Goal: Communication & Community: Answer question/provide support

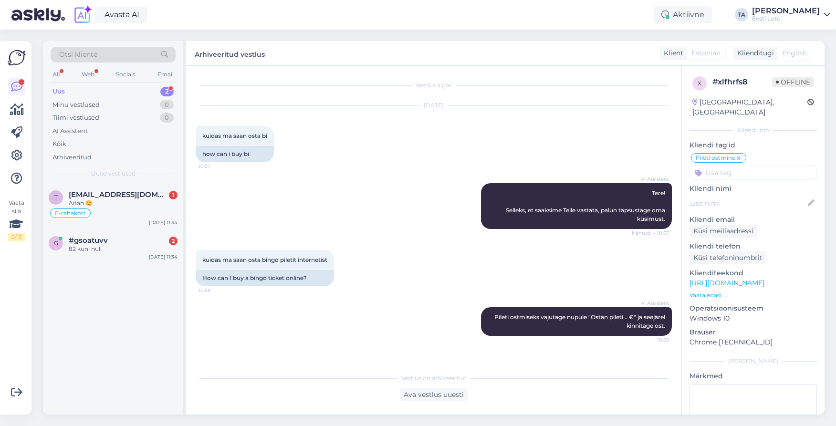
scroll to position [8, 0]
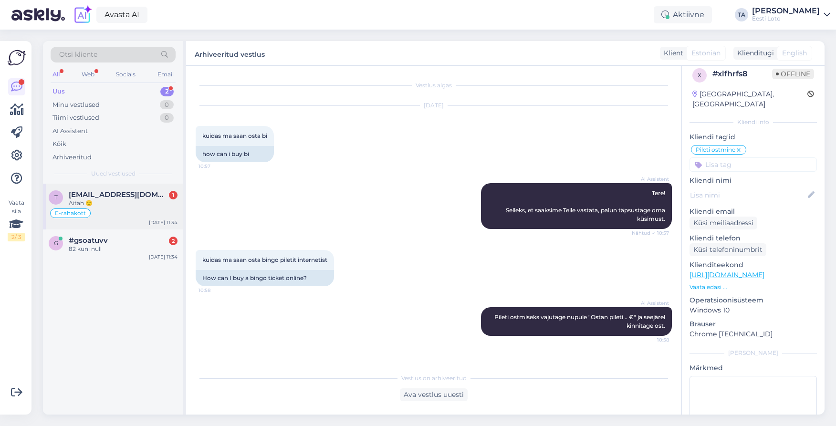
click at [124, 206] on div "Aitäh 🙂" at bounding box center [123, 203] width 109 height 9
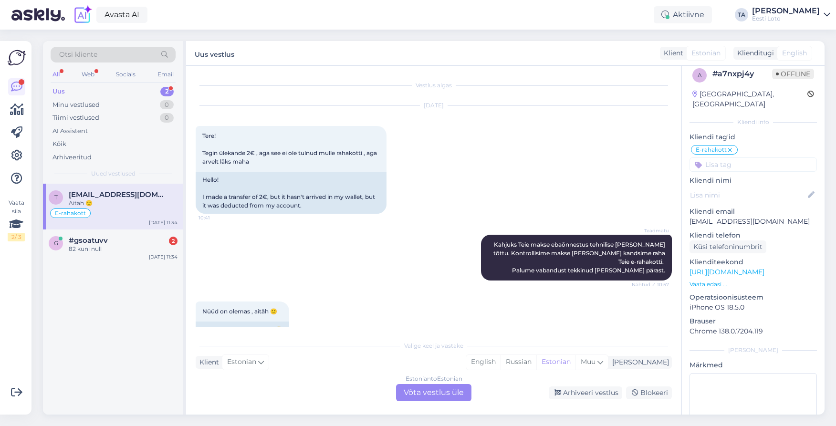
scroll to position [931, 0]
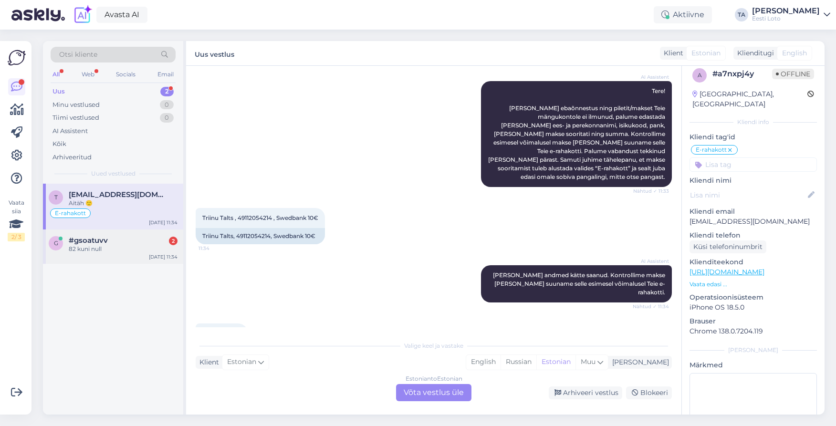
click at [94, 243] on span "#gsoatuvv" at bounding box center [88, 240] width 39 height 9
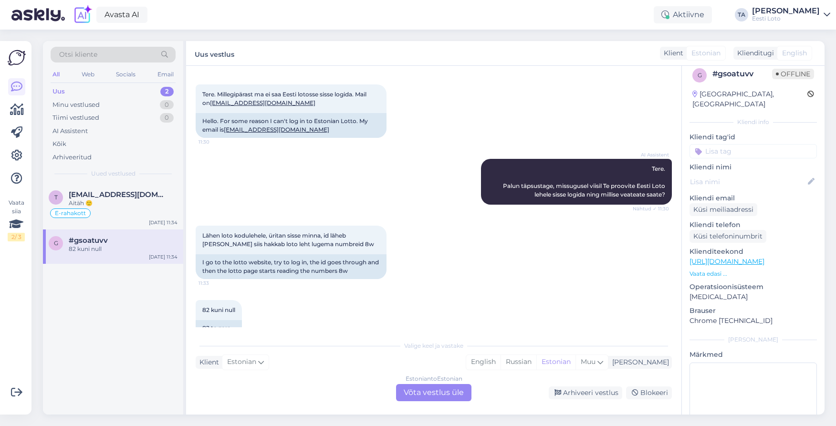
scroll to position [61, 0]
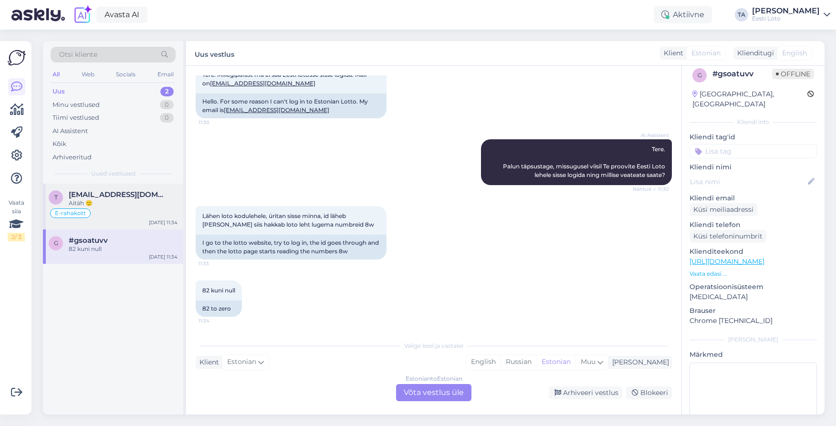
click at [100, 202] on div "Aitäh 🙂" at bounding box center [123, 203] width 109 height 9
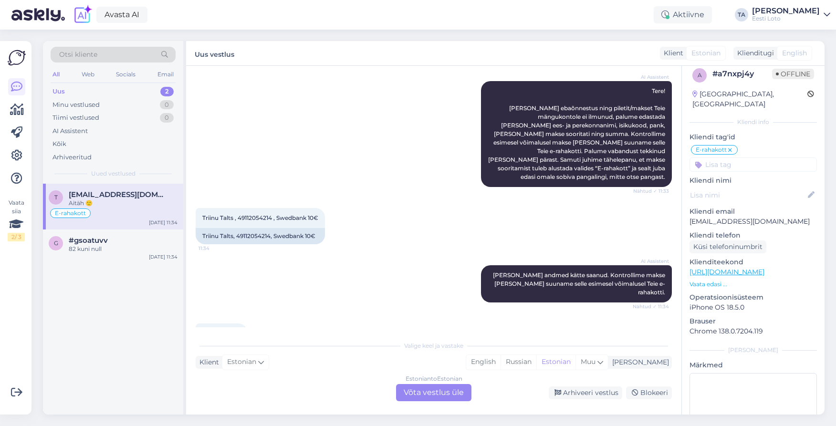
click at [458, 392] on div "Estonian to Estonian Võta vestlus üle" at bounding box center [433, 392] width 75 height 17
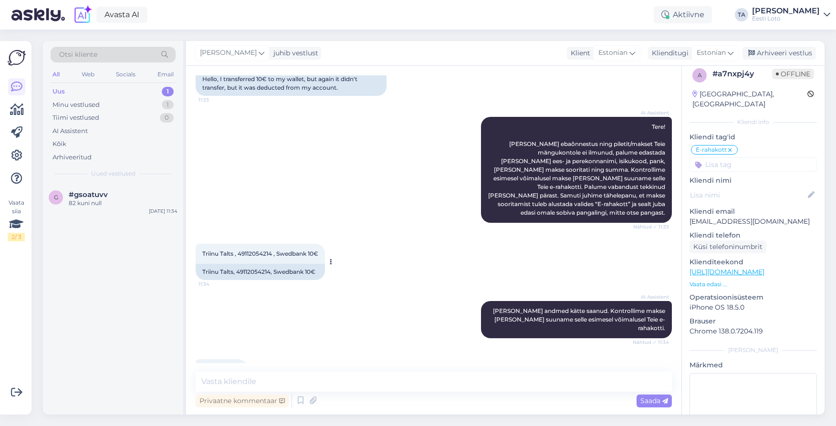
click at [256, 250] on span "Triinu Talts , 49112054214 , Swedbank 10€" at bounding box center [260, 253] width 116 height 7
copy span "49112054214"
click at [252, 381] on textarea at bounding box center [434, 382] width 476 height 20
paste textarea "Kahjuks Teie sissemakse ebaõnnestus tehnilise [PERSON_NAME] tõttu. Kontrollisim…"
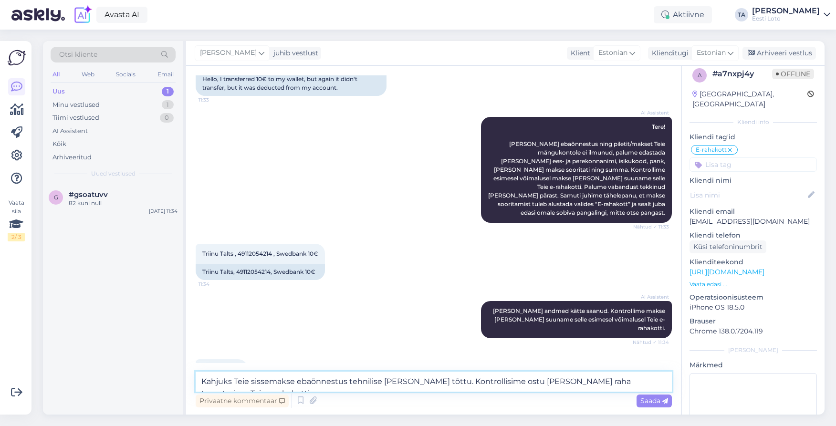
click at [199, 385] on textarea "Kahjuks Teie sissemakse ebaõnnestus tehnilise [PERSON_NAME] tõttu. Kontrollisim…" at bounding box center [434, 382] width 476 height 20
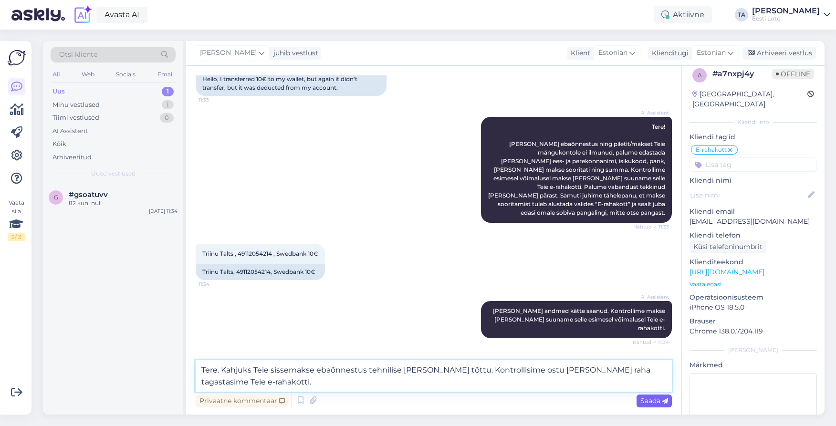
type textarea "Tere. Kahjuks Teie sissemakse ebaõnnestus tehnilise [PERSON_NAME] tõttu. Kontro…"
click at [648, 400] on span "Saada" at bounding box center [654, 400] width 28 height 9
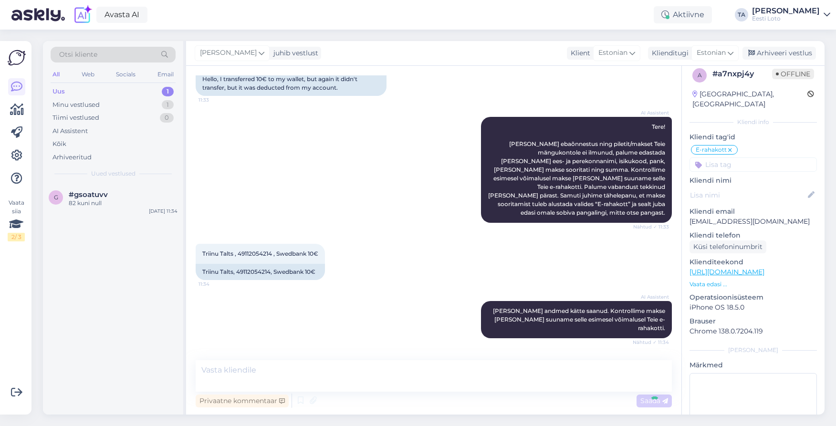
scroll to position [954, 0]
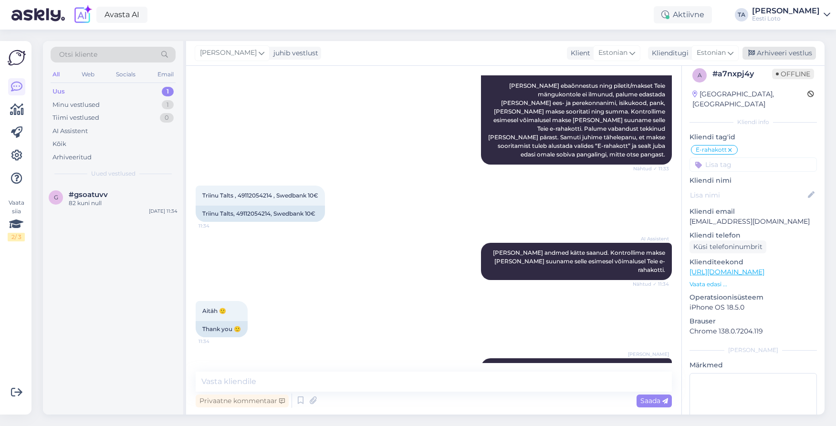
click at [780, 52] on div "Arhiveeri vestlus" at bounding box center [778, 53] width 73 height 13
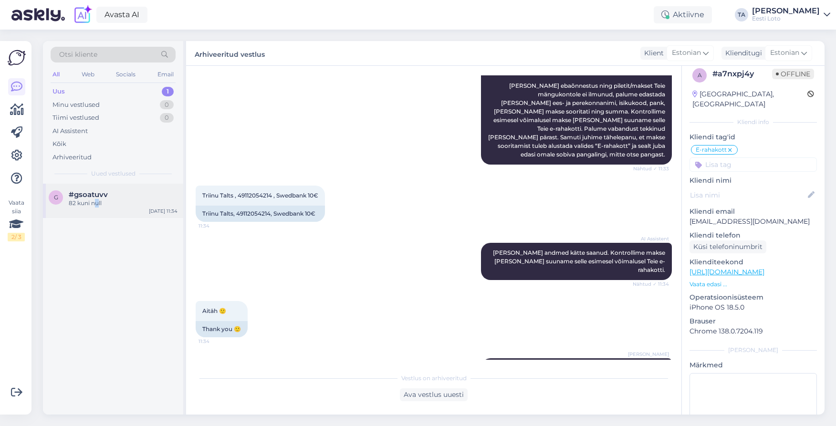
click at [97, 199] on div "82 kuni null" at bounding box center [123, 203] width 109 height 9
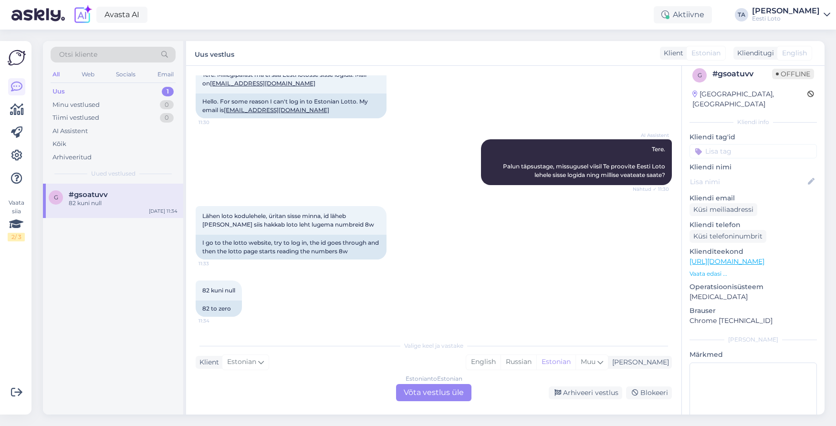
click at [445, 391] on div "Estonian to Estonian Võta vestlus üle" at bounding box center [433, 392] width 75 height 17
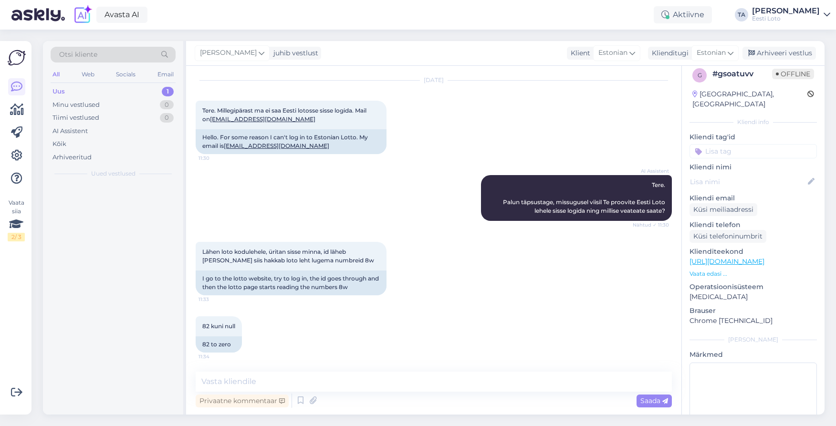
scroll to position [25, 0]
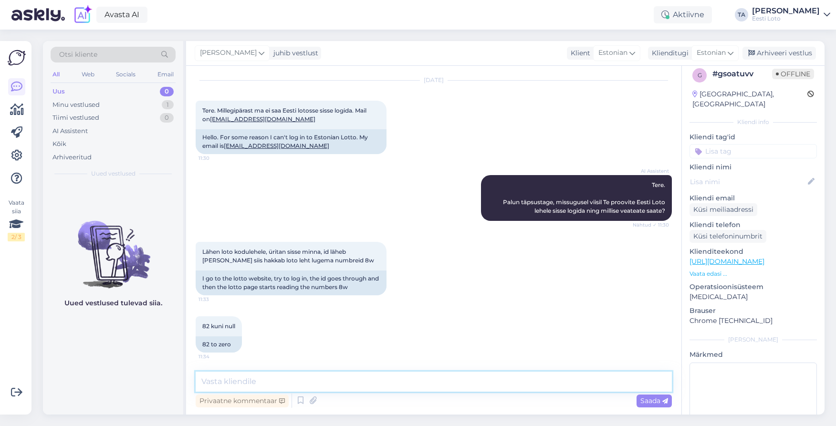
click at [241, 383] on textarea at bounding box center [434, 382] width 476 height 20
paste textarea "Hetkel meile teadaolevalt üldiseid tõrkeid ei esine sisselogimisel ID-kaardiga.…"
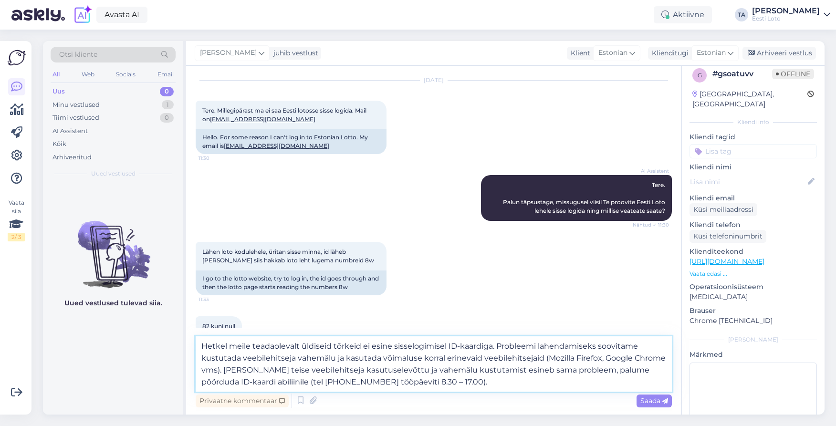
click at [201, 350] on textarea "Hetkel meile teadaolevalt üldiseid tõrkeid ei esine sisselogimisel ID-kaardiga.…" at bounding box center [434, 363] width 476 height 55
type textarea "Tere. Hetkel meile teadaolevalt üldiseid tõrkeid ei esine sisselogimisel ID-kaa…"
click at [646, 400] on span "Saada" at bounding box center [654, 400] width 28 height 9
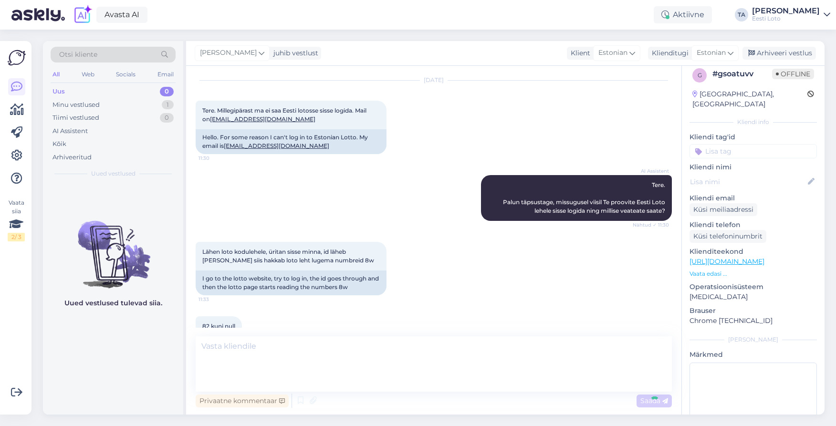
scroll to position [126, 0]
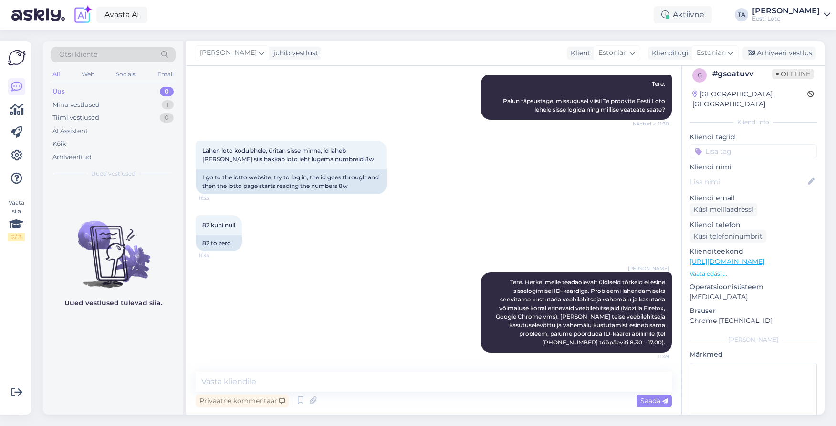
click at [750, 144] on input at bounding box center [752, 151] width 127 height 14
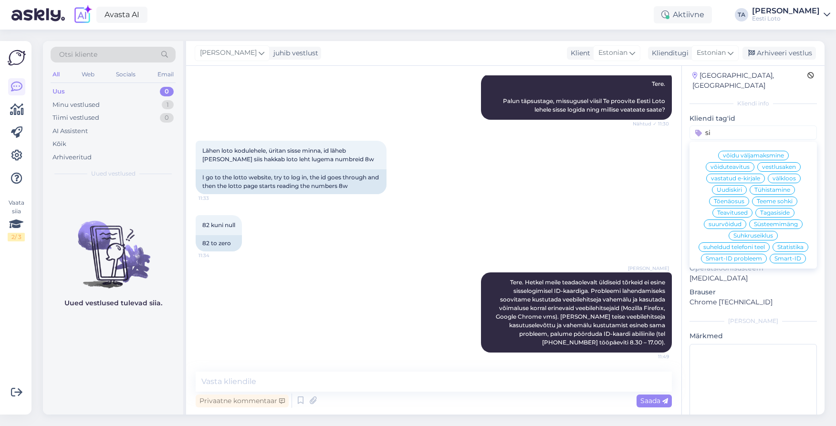
scroll to position [0, 0]
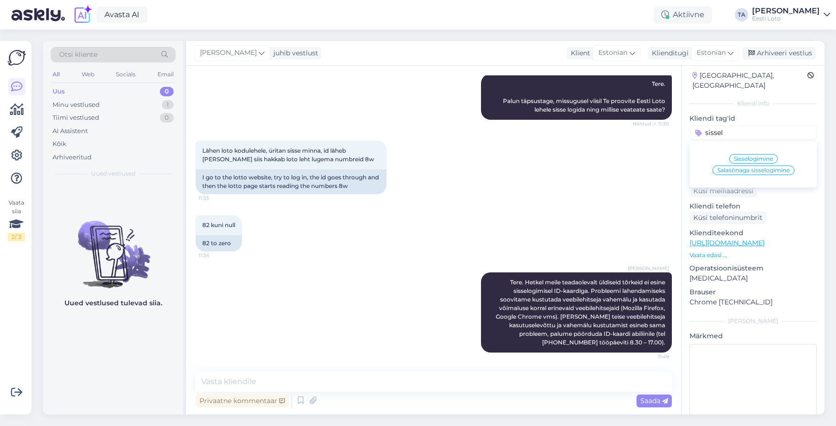
type input "sissel"
click at [771, 156] on span "Sisselogimine" at bounding box center [753, 159] width 39 height 6
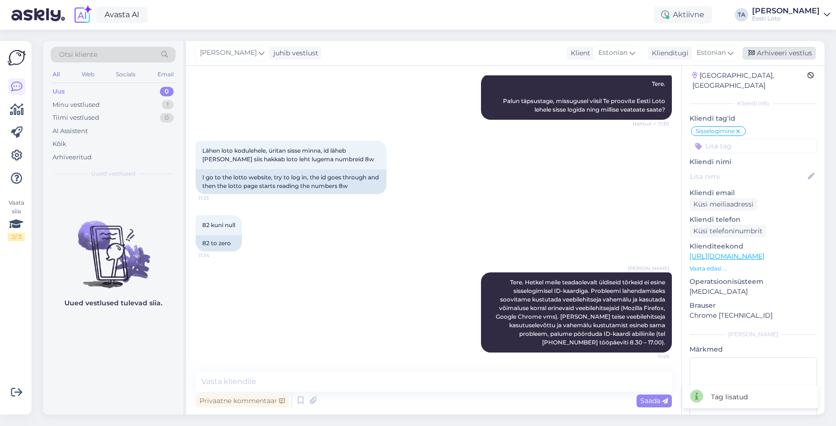
click at [775, 53] on div "Arhiveeri vestlus" at bounding box center [778, 53] width 73 height 13
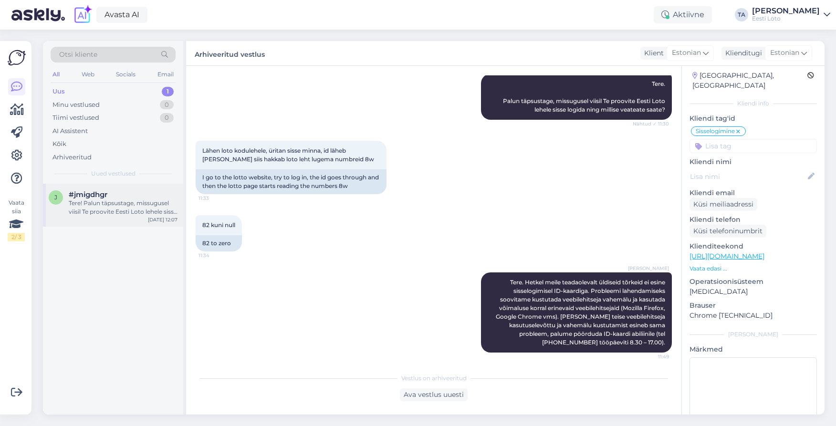
click at [96, 201] on div "Tere! Palun täpsustage, missugusel viisil Te proovite Eesti Loto lehele sisse l…" at bounding box center [123, 207] width 109 height 17
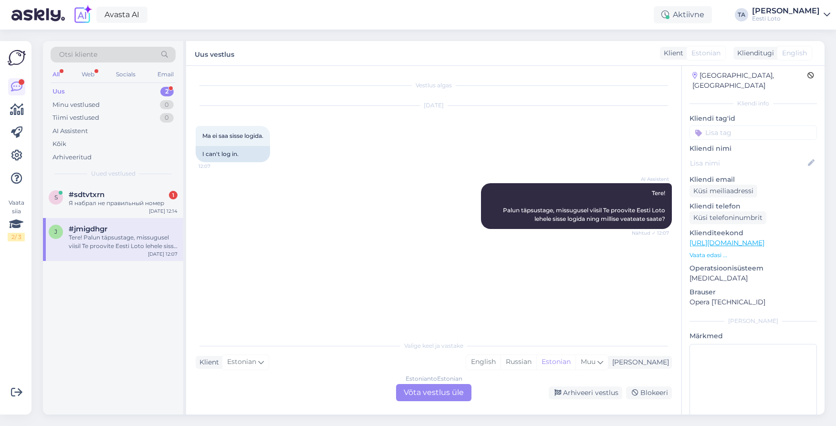
click at [89, 90] on div "Uus 2" at bounding box center [113, 91] width 125 height 13
click at [95, 197] on span "#sdtvtxrn" at bounding box center [87, 194] width 36 height 9
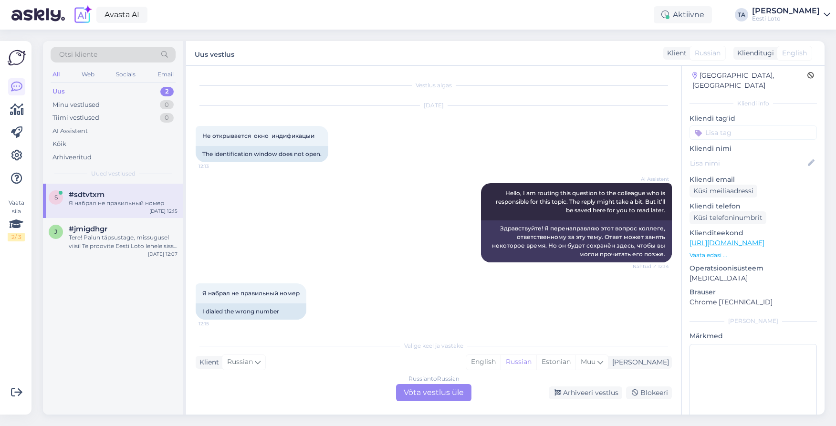
scroll to position [3, 0]
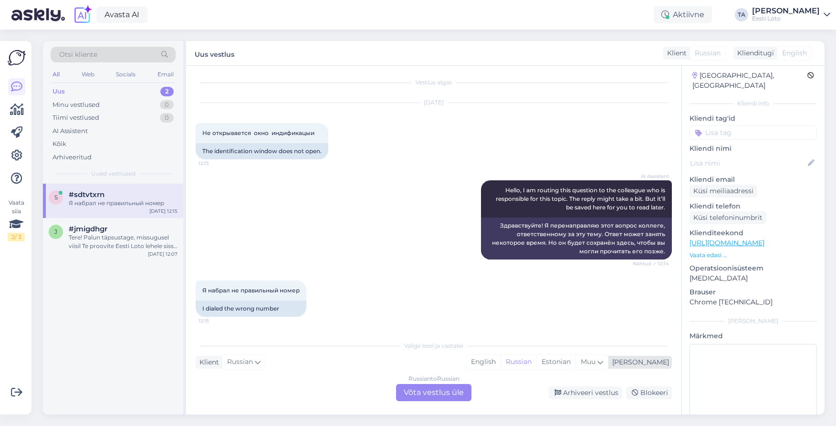
click at [657, 362] on div "[PERSON_NAME]" at bounding box center [638, 362] width 61 height 10
type input "est"
click at [583, 339] on link "Estonian" at bounding box center [568, 337] width 105 height 15
click at [460, 390] on div "Russian to Estonian Võta vestlus üle" at bounding box center [433, 392] width 75 height 17
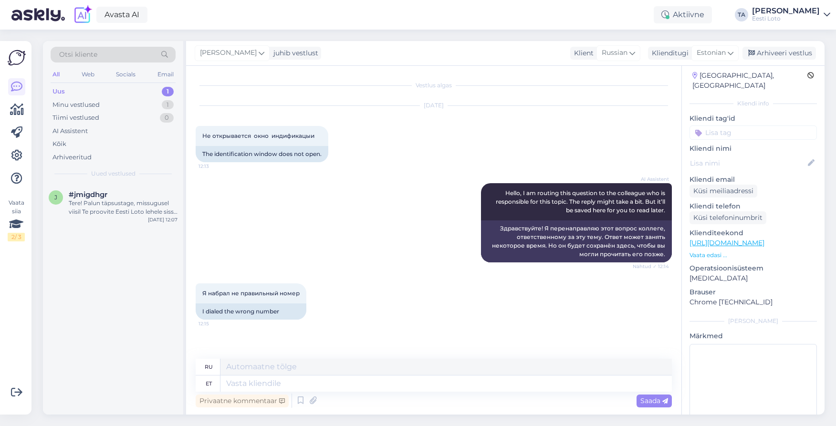
scroll to position [0, 0]
click at [274, 385] on textarea at bounding box center [445, 383] width 451 height 16
type textarea "Tere."
type textarea "Привет."
type textarea "Tere. [GEOGRAPHIC_DATA]"
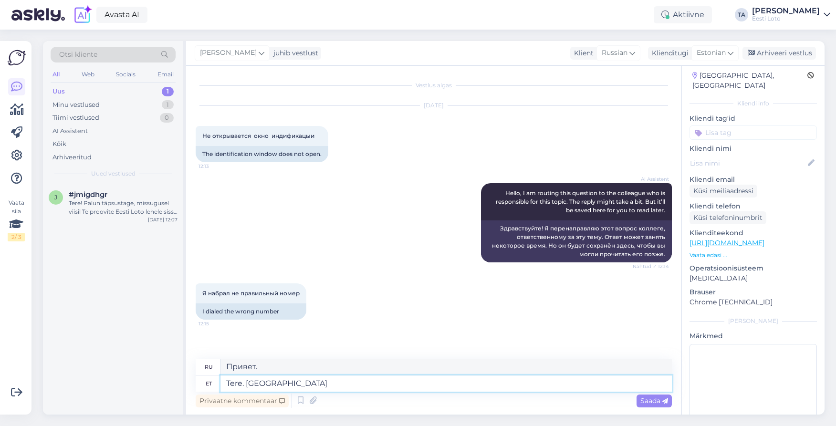
type textarea "Здравствуйте. Пожалуйста."
type textarea "Tere. Palun täpsustage"
type textarea "Здравствуйте. Уточните, пожалуйста."
type textarea "Tere. Palun täpsustage oma"
type textarea "Здравствуйте. Пожалуйста, укажите ваш"
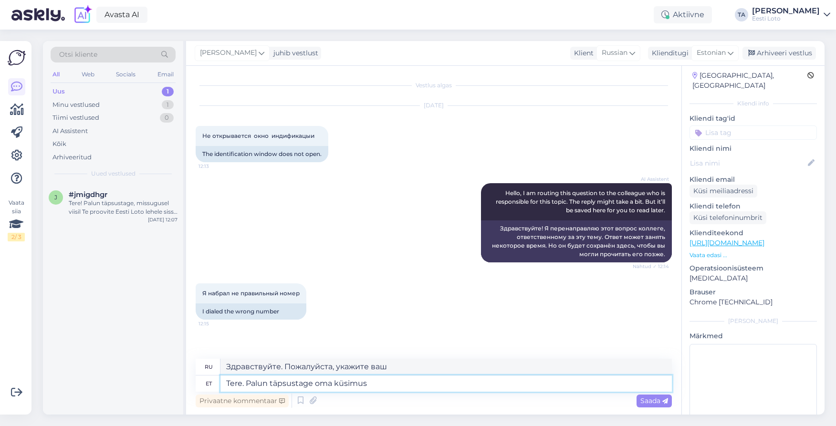
type textarea "Tere. Palun täpsustage oma küsimust"
type textarea "Здравствуйте. Пожалуйста, уточните ваш вопрос."
type textarea "Tere. Palun täpsustage oma küsimust."
click at [645, 406] on div "Saada" at bounding box center [653, 401] width 35 height 13
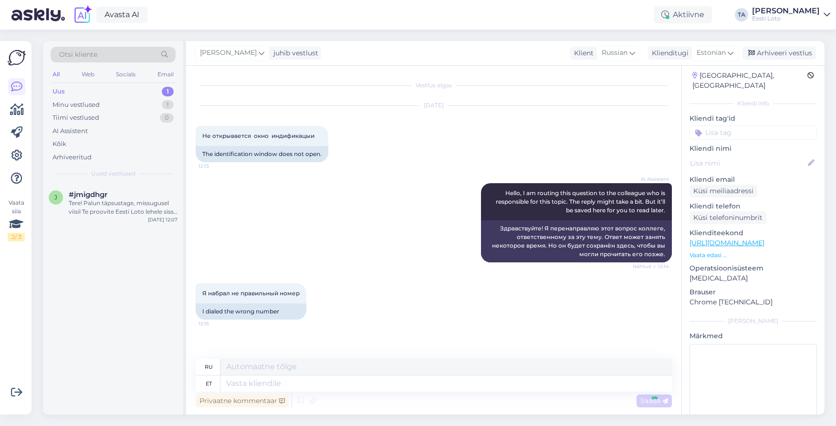
scroll to position [37, 0]
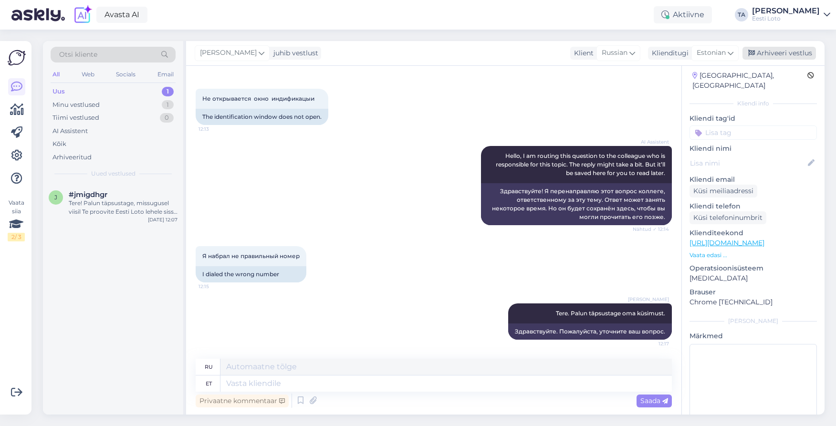
click at [772, 53] on div "Arhiveeri vestlus" at bounding box center [778, 53] width 73 height 13
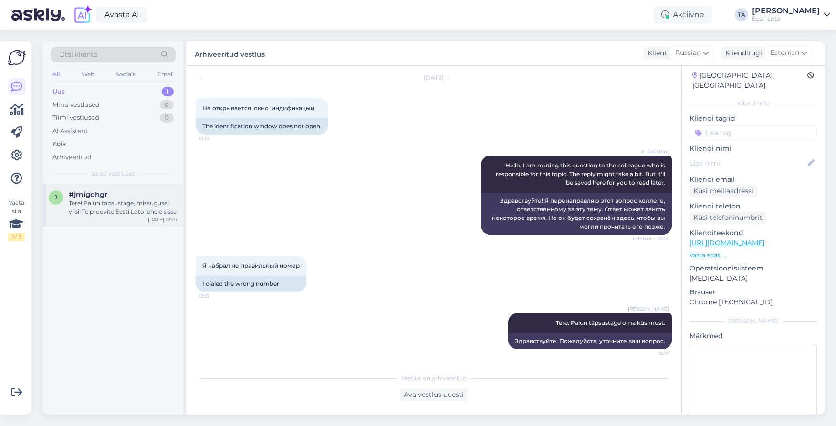
click at [95, 203] on div "Tere! Palun täpsustage, missugusel viisil Te proovite Eesti Loto lehele sisse l…" at bounding box center [123, 207] width 109 height 17
